Goal: Find specific page/section: Find specific page/section

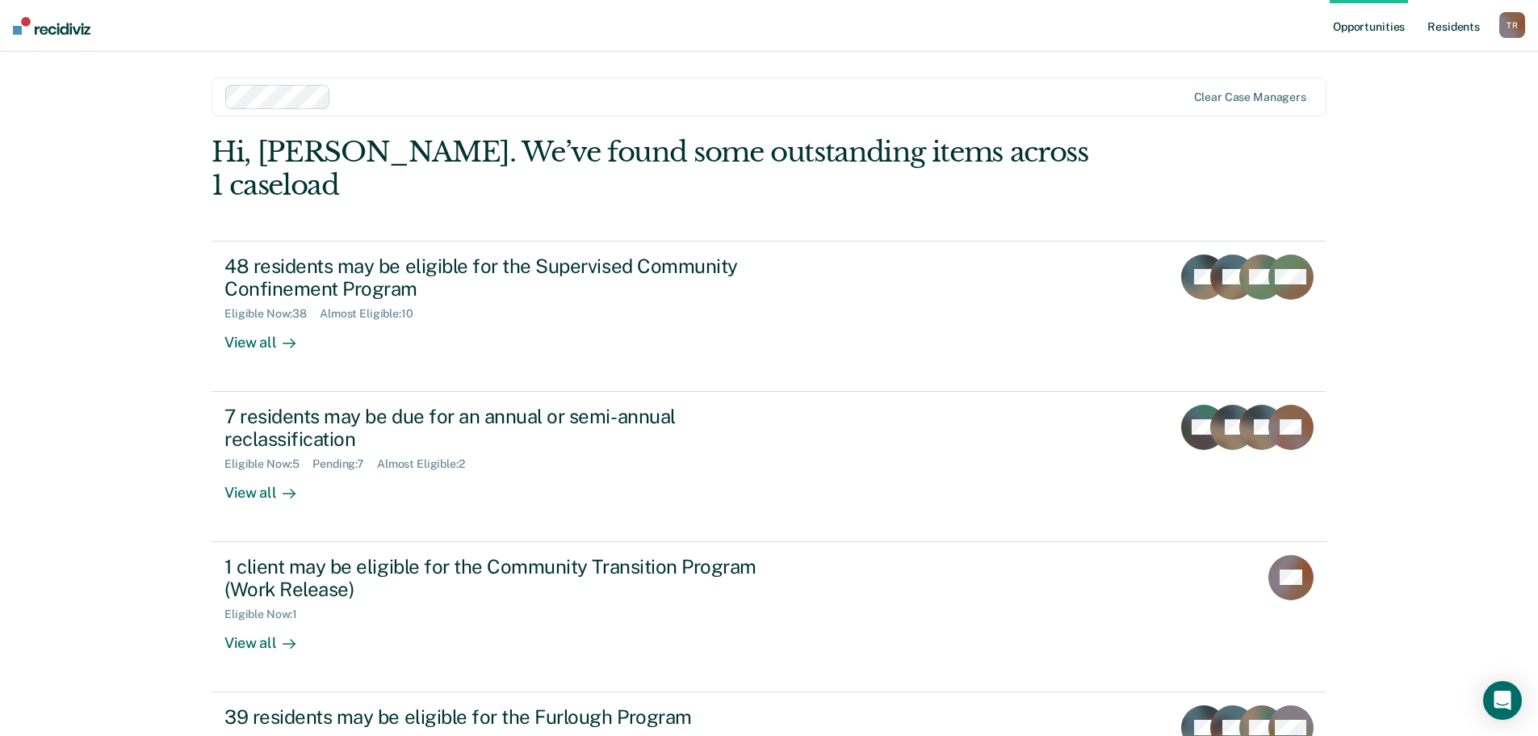
click at [1439, 27] on link "Resident s" at bounding box center [1454, 26] width 59 height 52
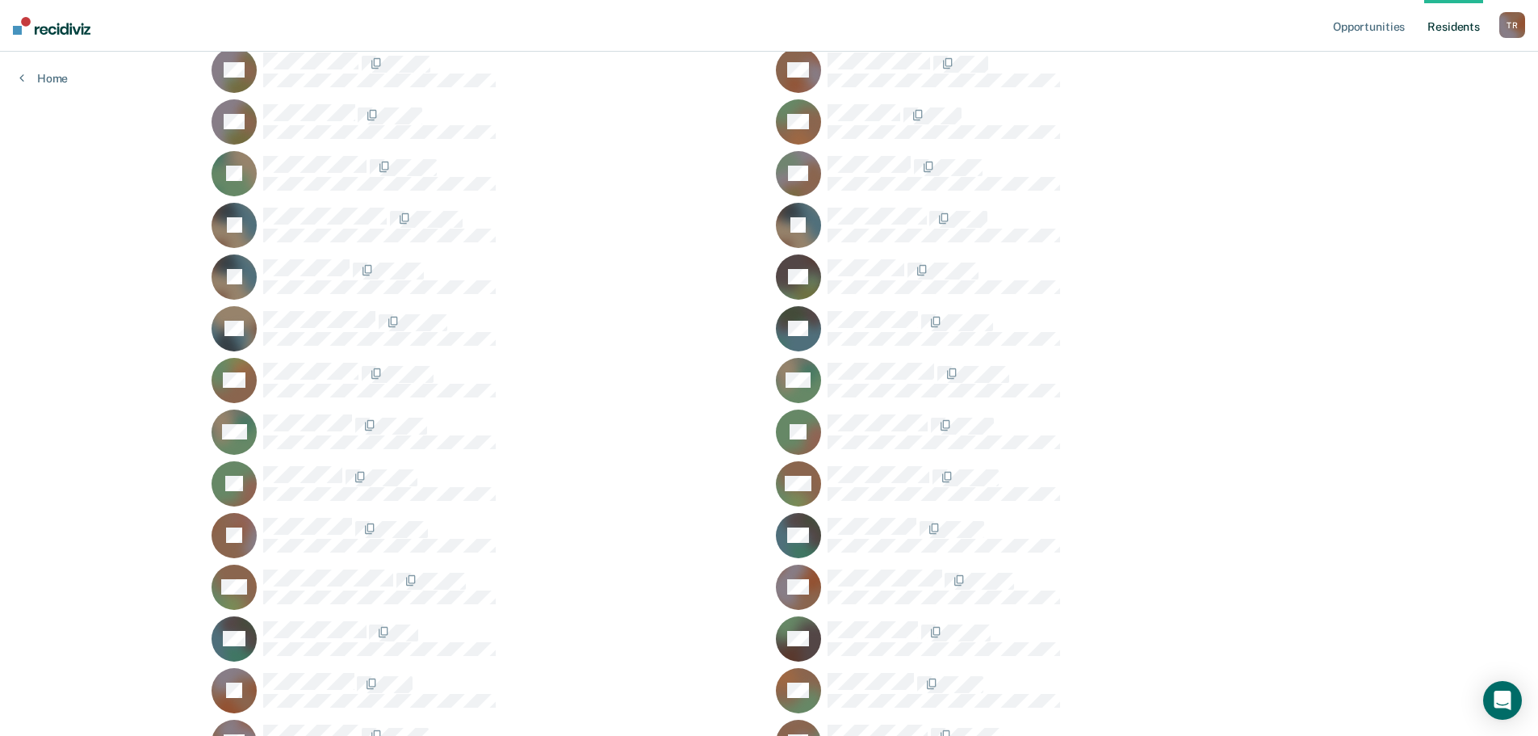
scroll to position [646, 0]
